Goal: Information Seeking & Learning: Learn about a topic

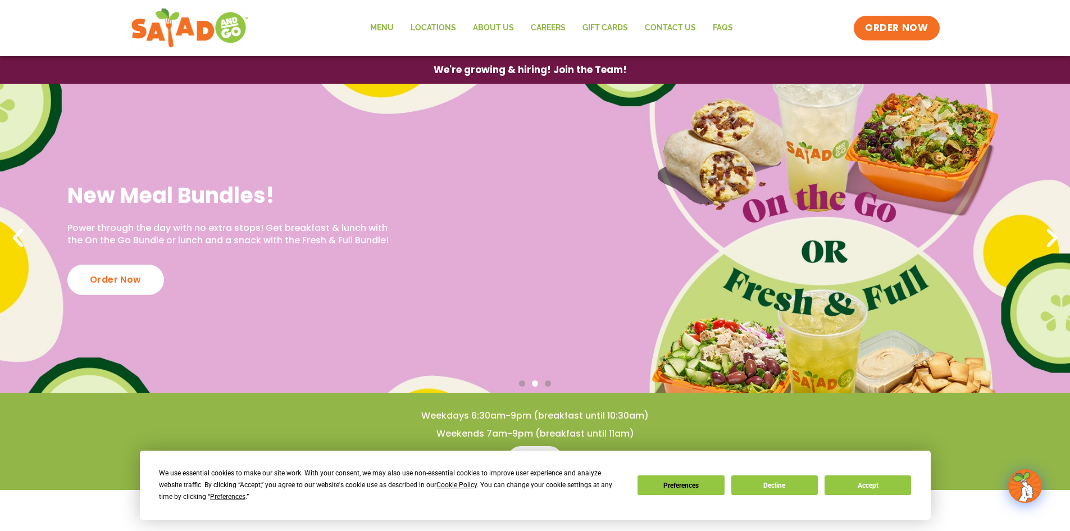
click at [22, 247] on icon "Previous slide" at bounding box center [18, 238] width 25 height 25
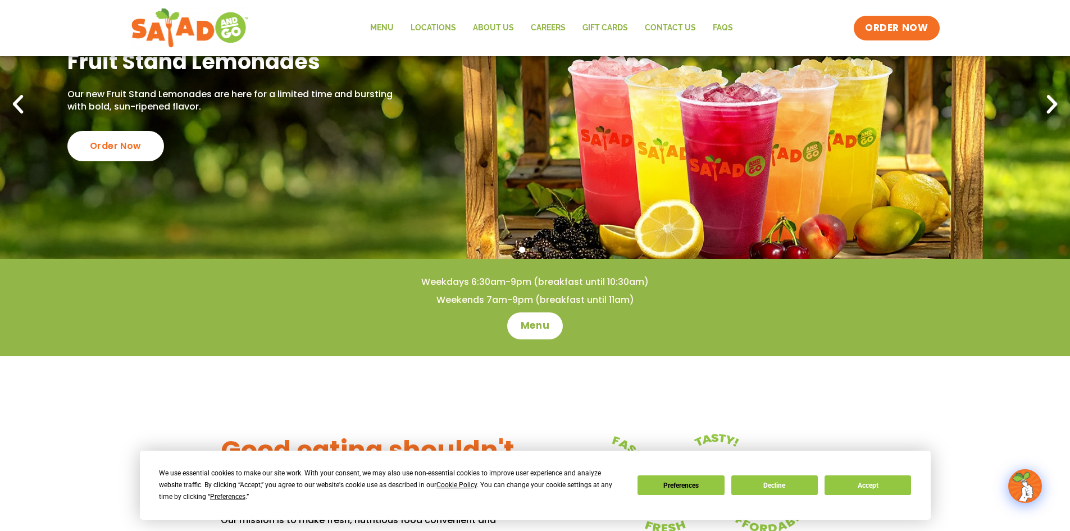
scroll to position [112, 0]
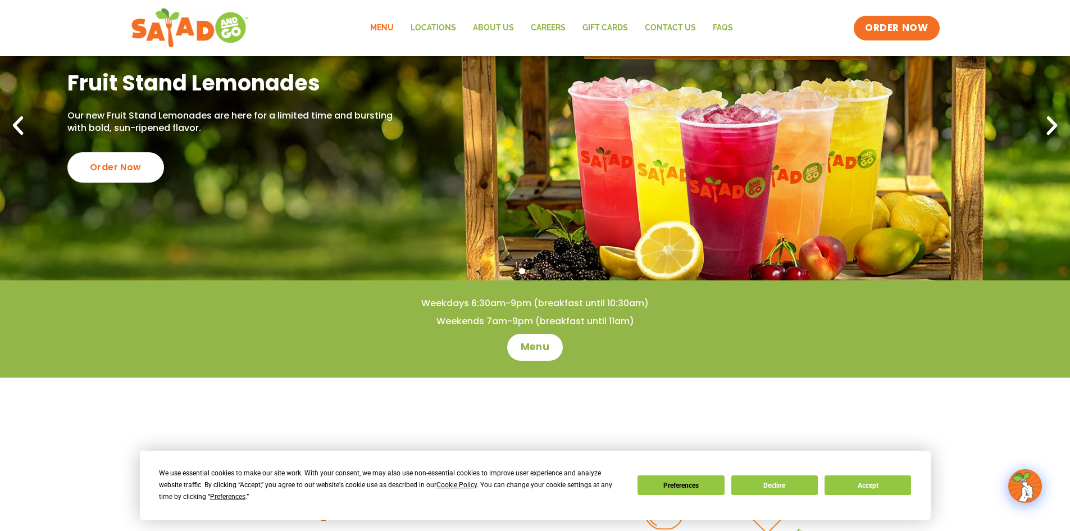
click at [376, 26] on link "Menu" at bounding box center [382, 28] width 40 height 26
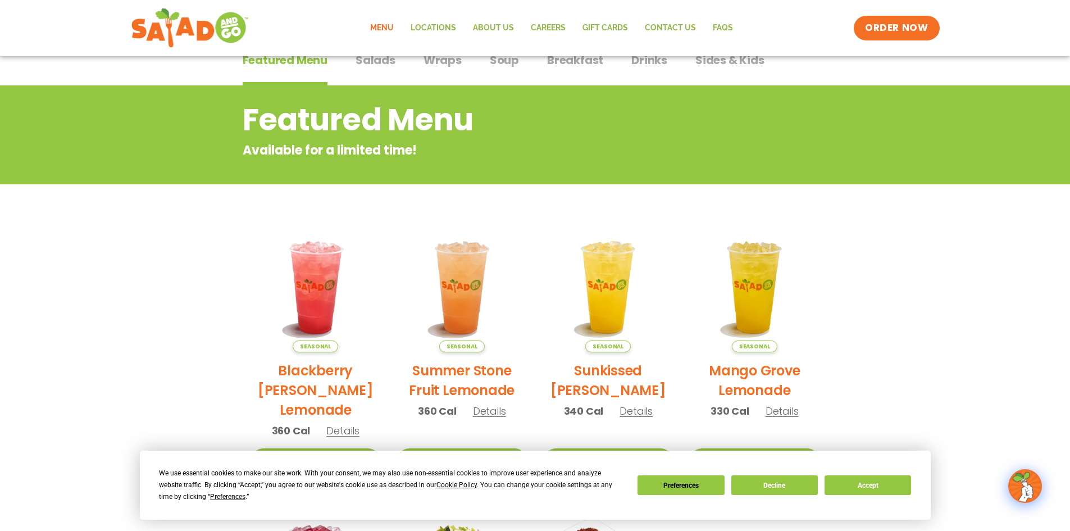
scroll to position [78, 0]
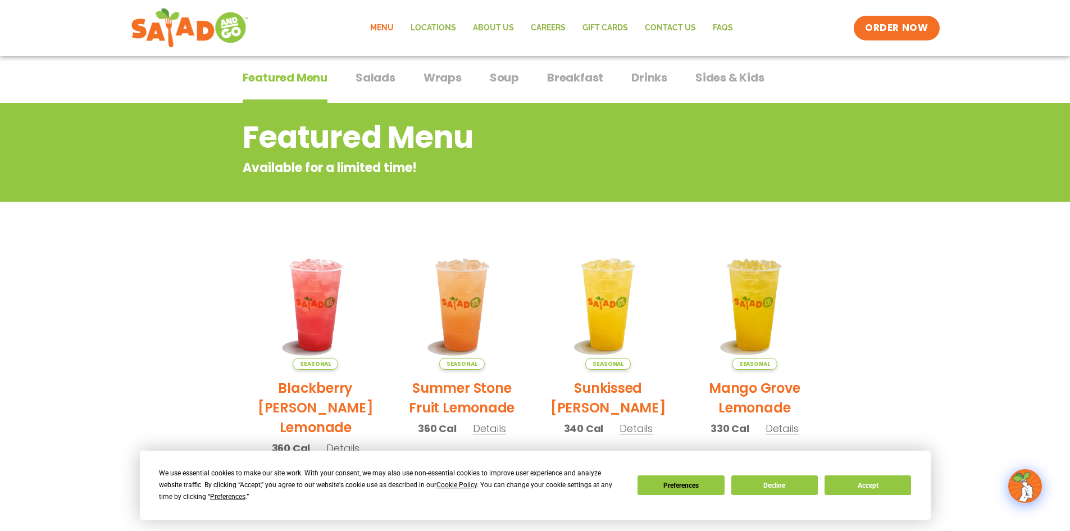
click at [372, 76] on span "Salads" at bounding box center [376, 77] width 40 height 17
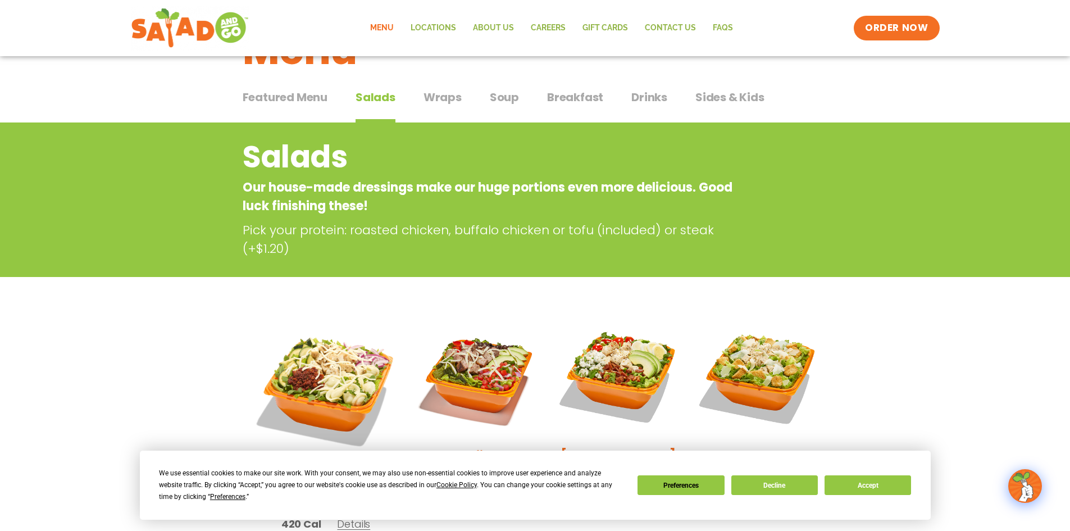
scroll to position [21, 0]
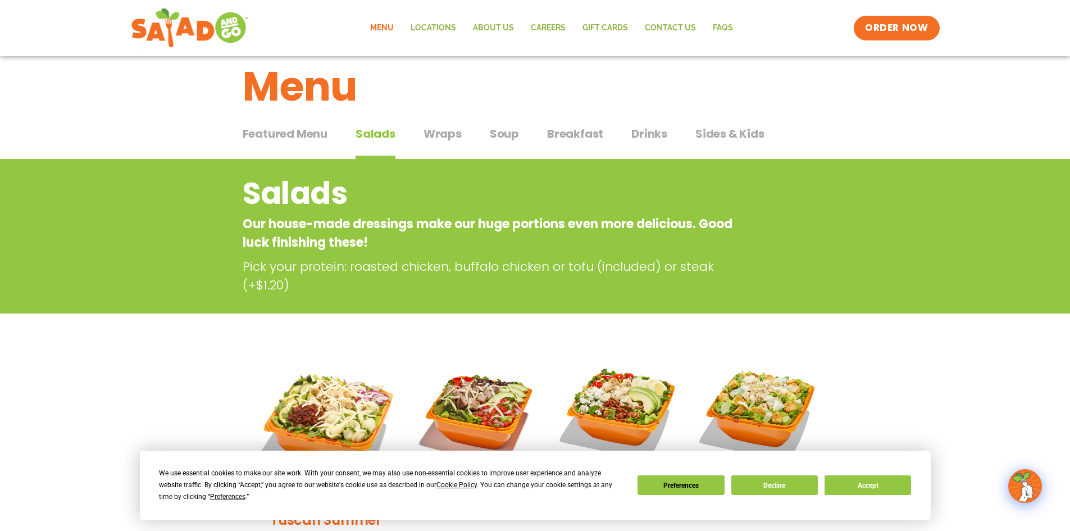
click at [433, 133] on span "Wraps" at bounding box center [443, 133] width 38 height 17
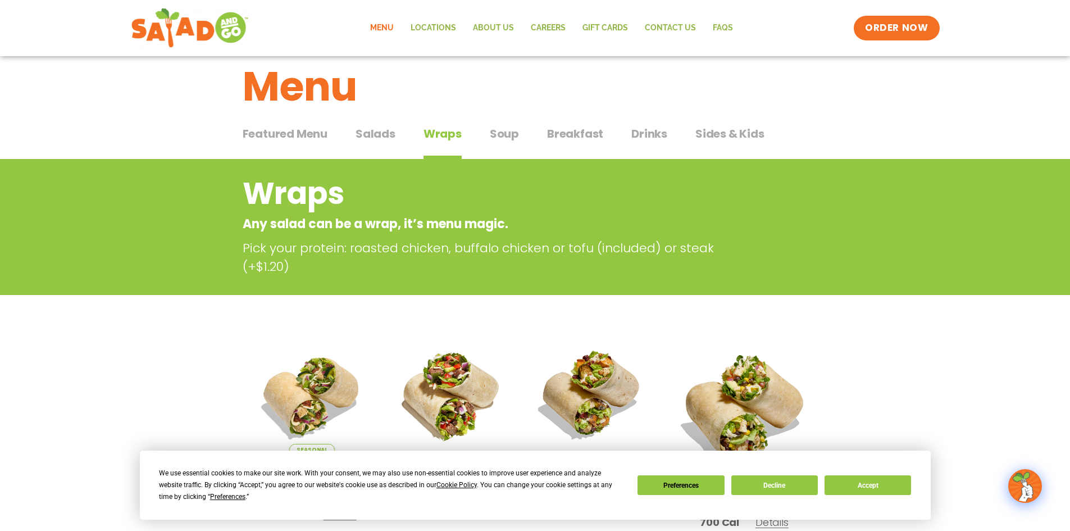
click at [491, 134] on span "Soup" at bounding box center [504, 133] width 29 height 17
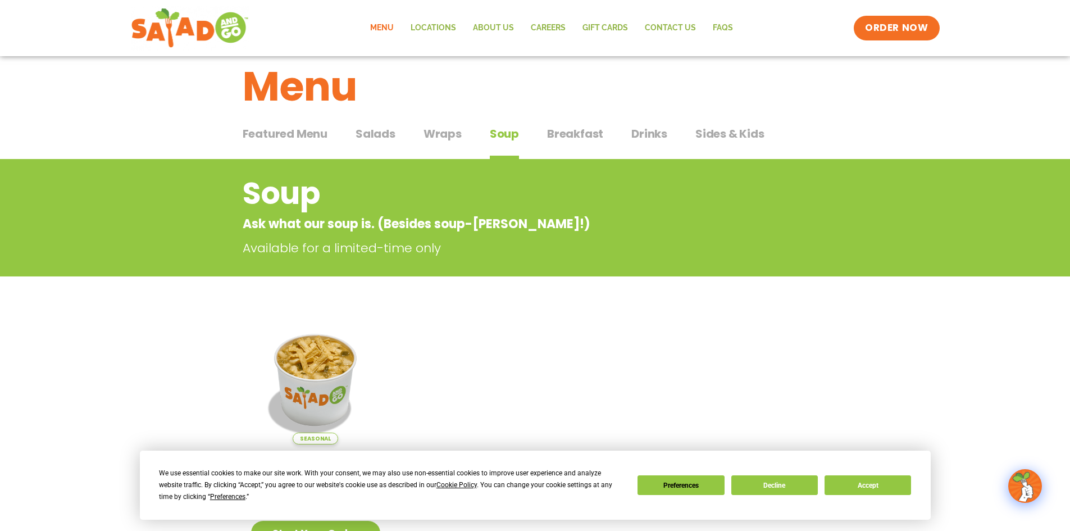
click at [571, 129] on span "Breakfast" at bounding box center [575, 133] width 56 height 17
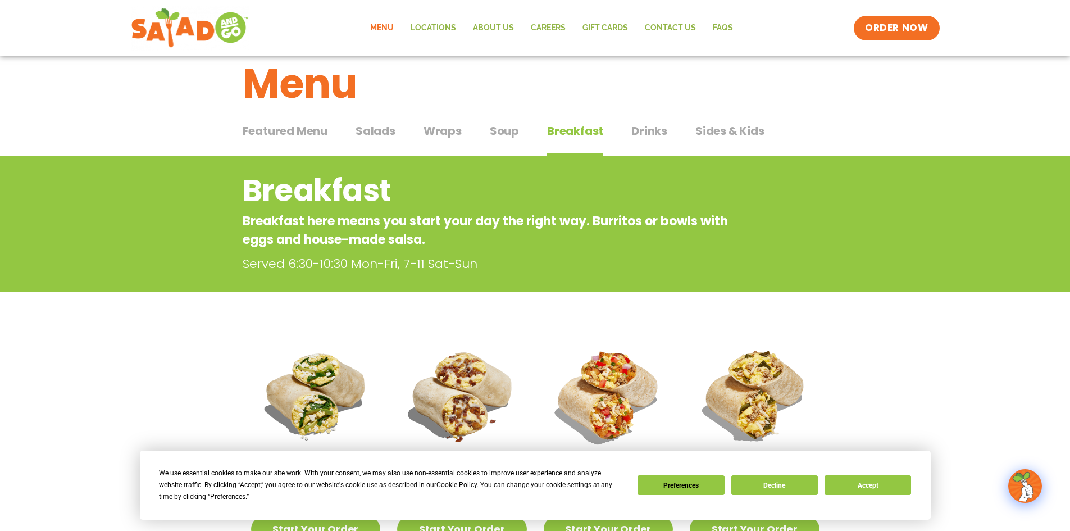
scroll to position [21, 0]
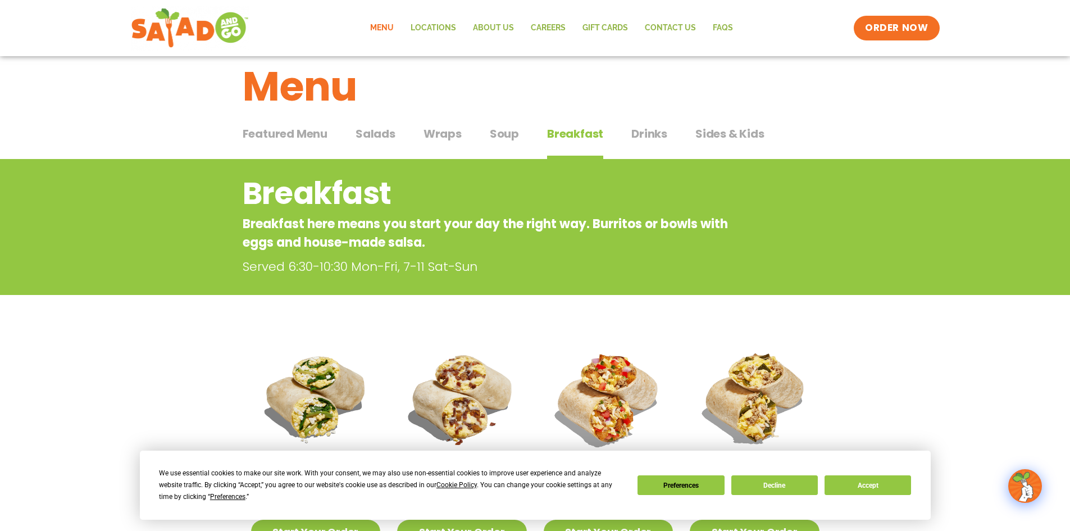
click at [731, 128] on span "Sides & Kids" at bounding box center [729, 133] width 69 height 17
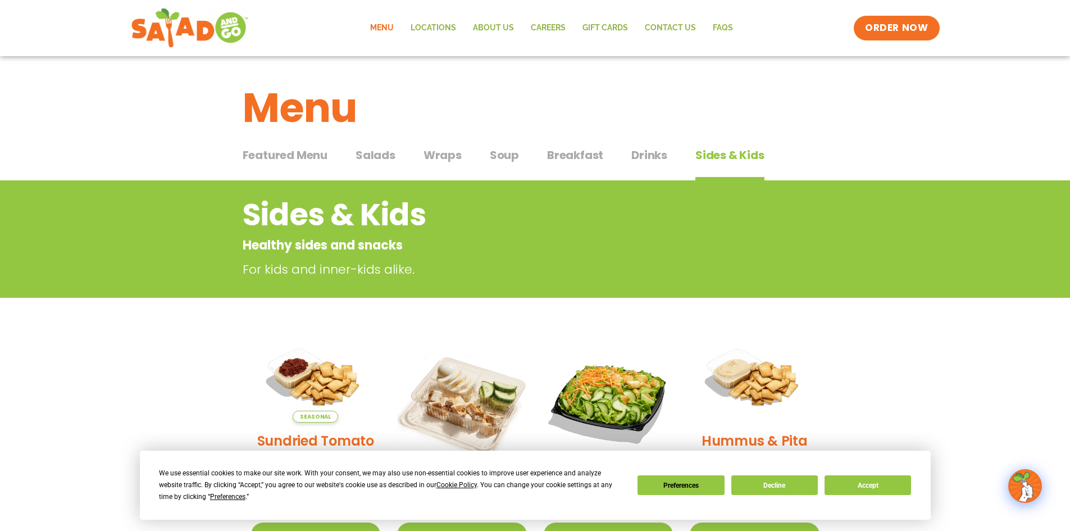
click at [374, 162] on span "Salads" at bounding box center [376, 155] width 40 height 17
